Goal: Task Accomplishment & Management: Use online tool/utility

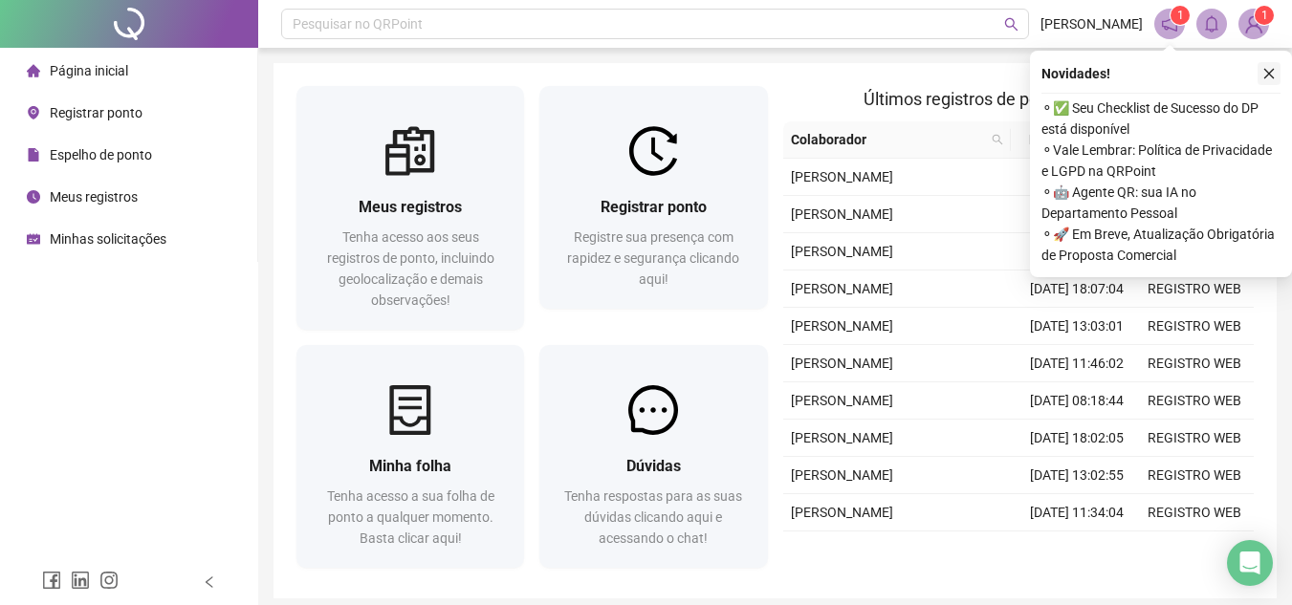
click at [1264, 67] on icon "close" at bounding box center [1269, 73] width 13 height 13
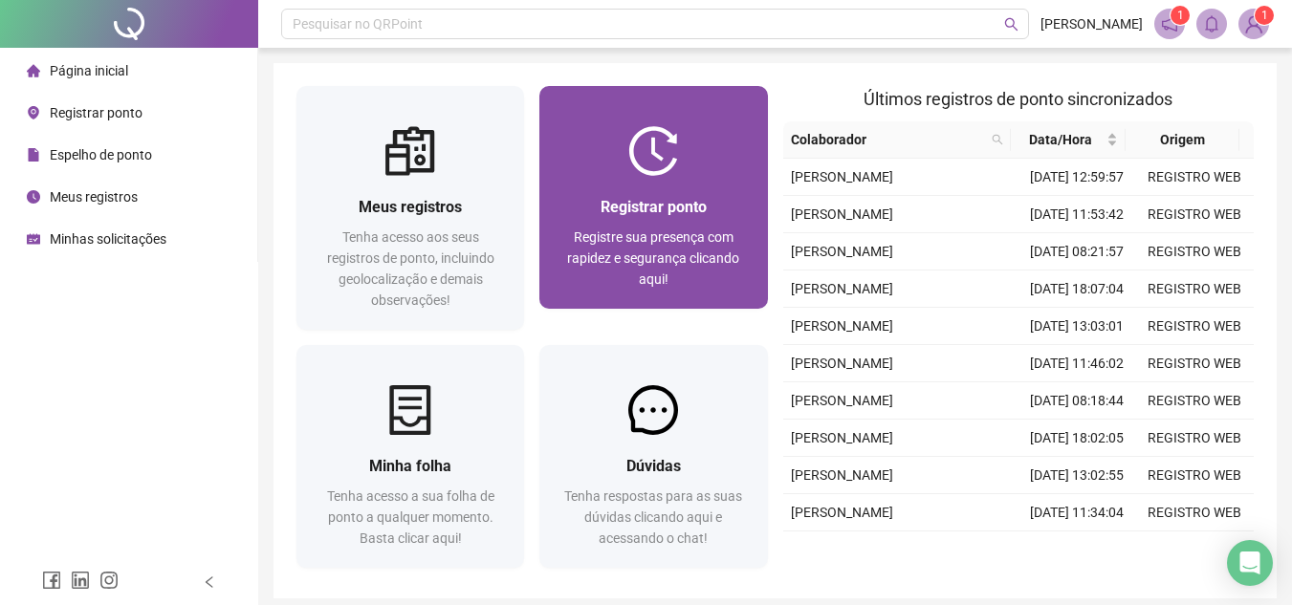
click at [684, 236] on span "Registre sua presença com rapidez e segurança clicando aqui!" at bounding box center [653, 258] width 172 height 57
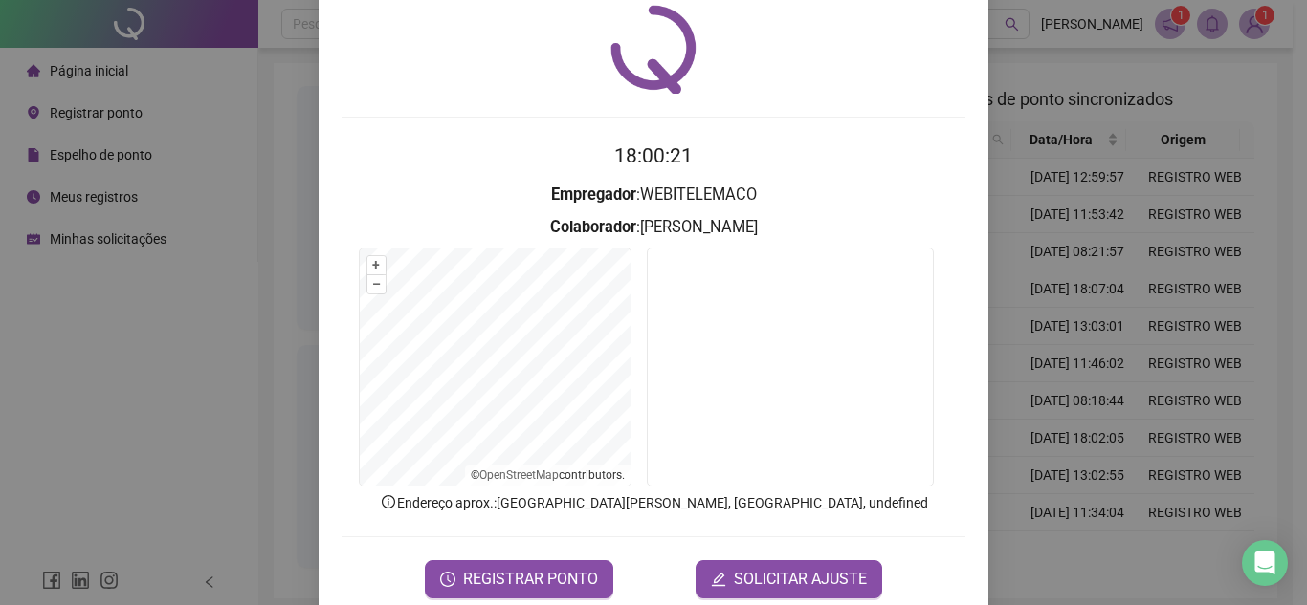
scroll to position [99, 0]
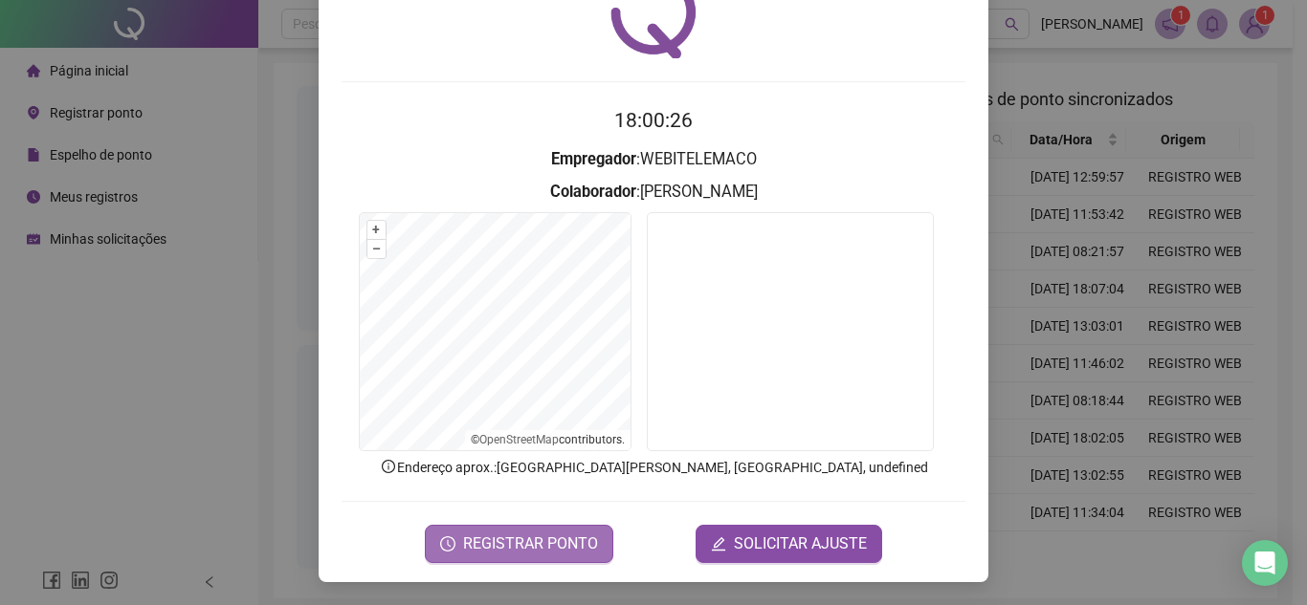
click at [582, 538] on span "REGISTRAR PONTO" at bounding box center [530, 544] width 135 height 23
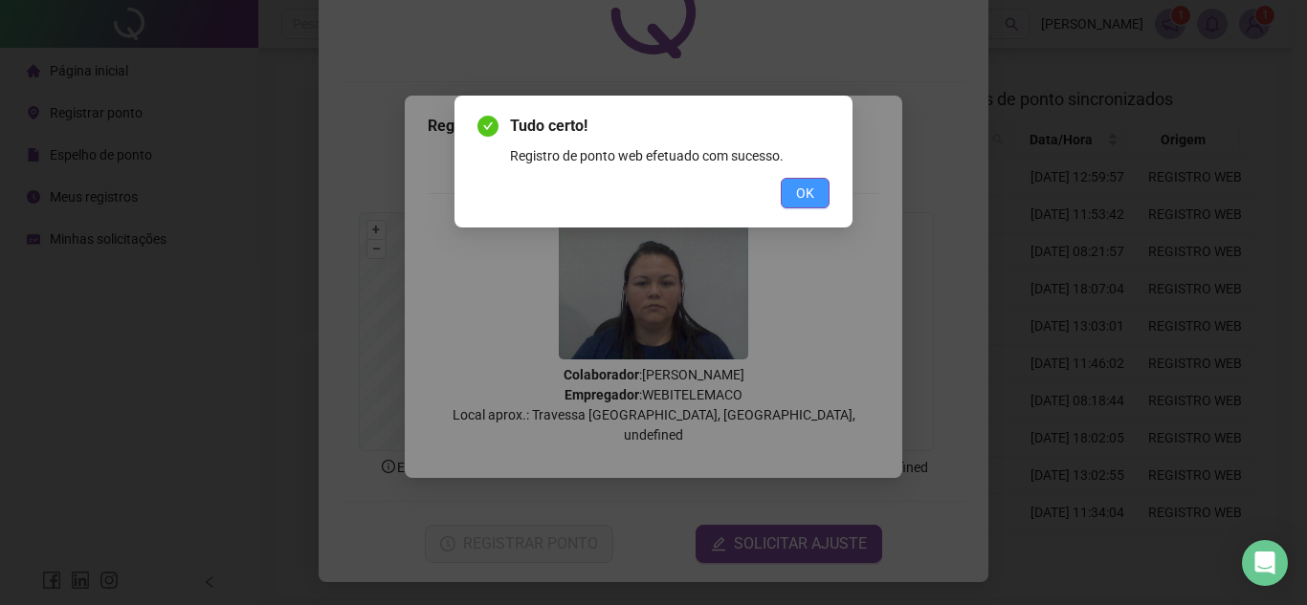
click at [793, 200] on button "OK" at bounding box center [804, 193] width 49 height 31
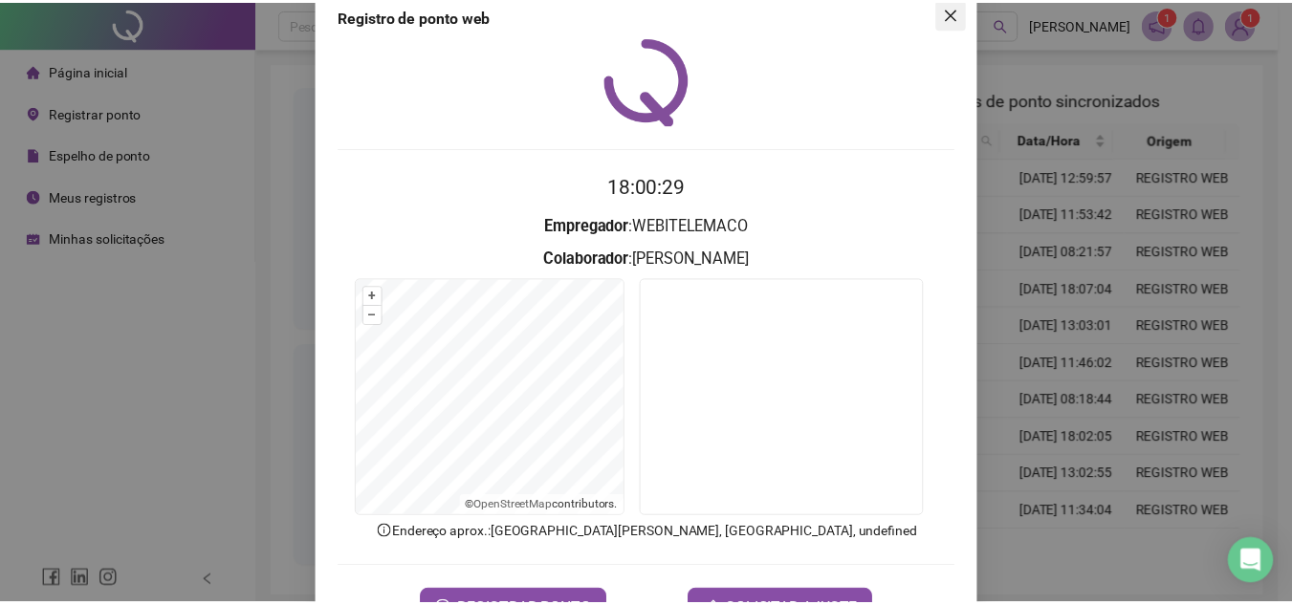
scroll to position [0, 0]
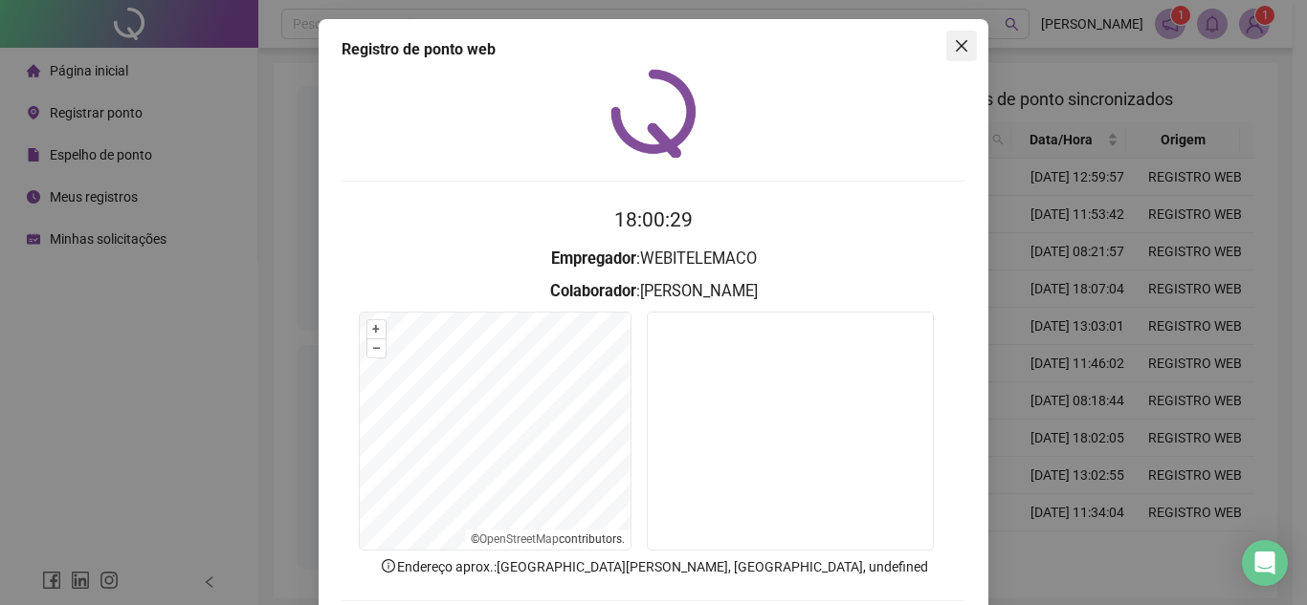
click at [956, 47] on icon "close" at bounding box center [961, 45] width 11 height 11
